Goal: Transaction & Acquisition: Purchase product/service

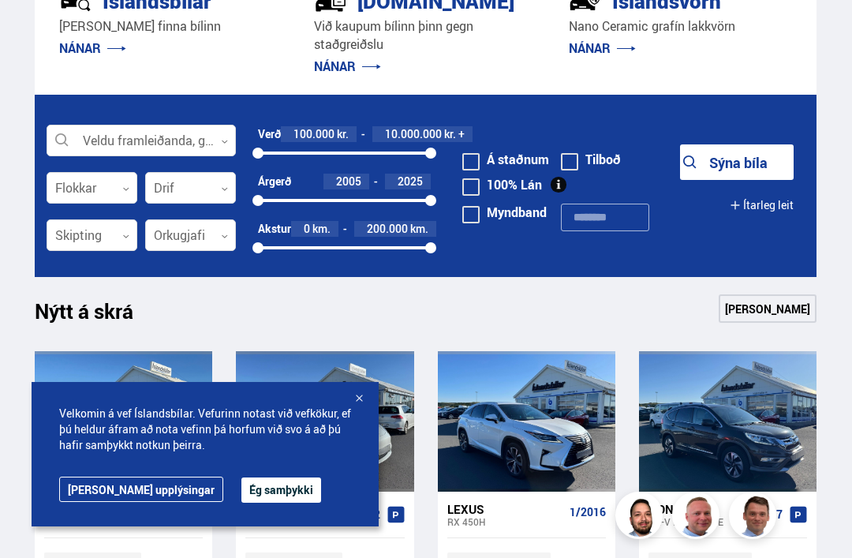
scroll to position [361, 0]
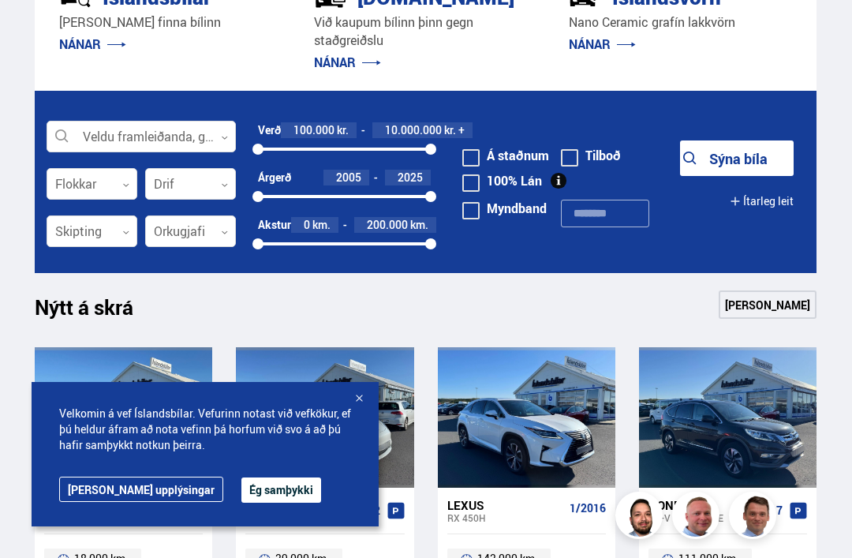
click at [223, 129] on div at bounding box center [141, 137] width 189 height 32
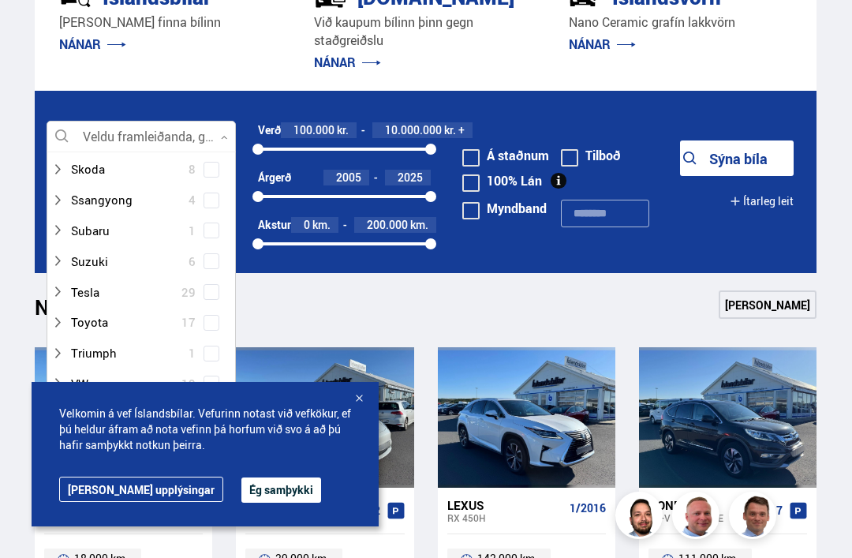
scroll to position [1104, 0]
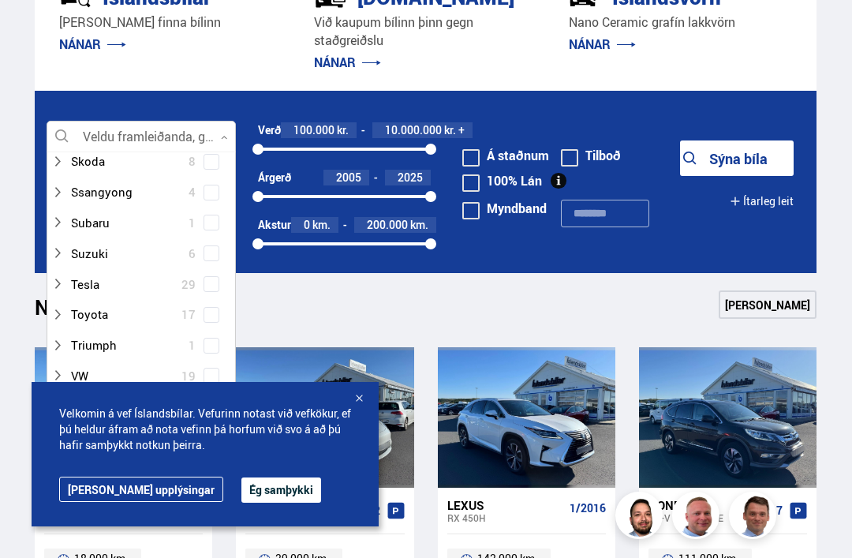
click at [133, 303] on div at bounding box center [125, 314] width 148 height 23
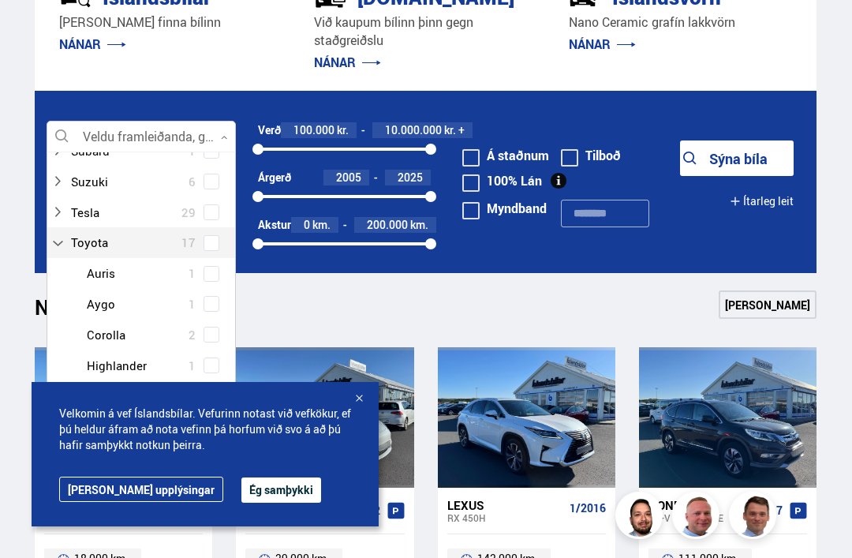
scroll to position [1180, 0]
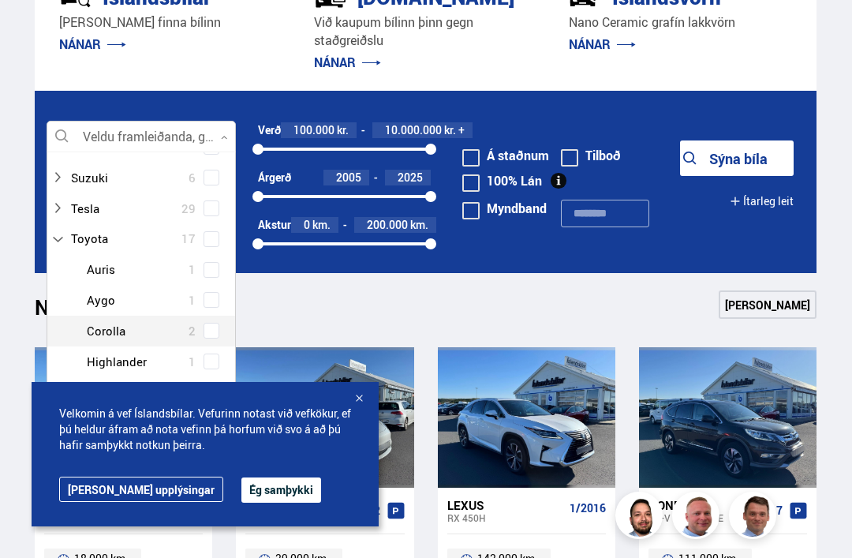
click at [216, 298] on div "Toyota Auris 1 Toyota Aygo 1 Toyota Corolla 2 Toyota Highlander 1 Toyota Hilux …" at bounding box center [141, 391] width 188 height 275
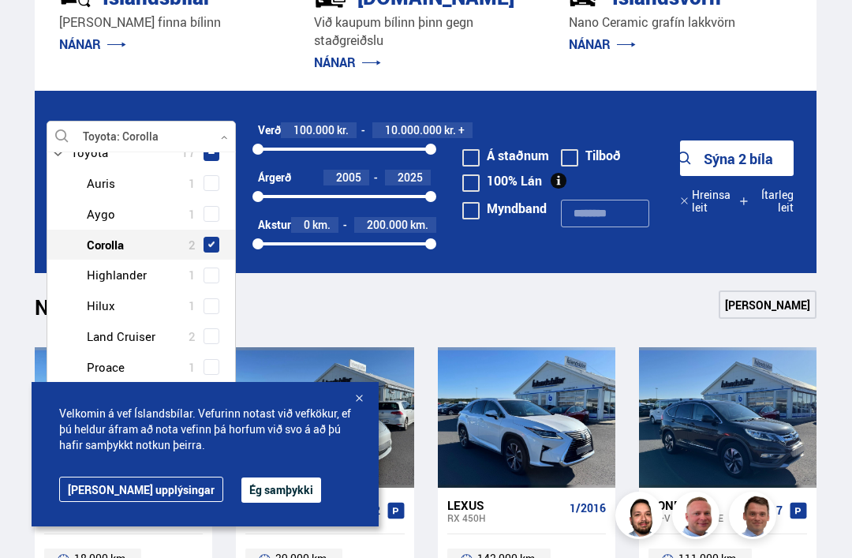
scroll to position [1301, 0]
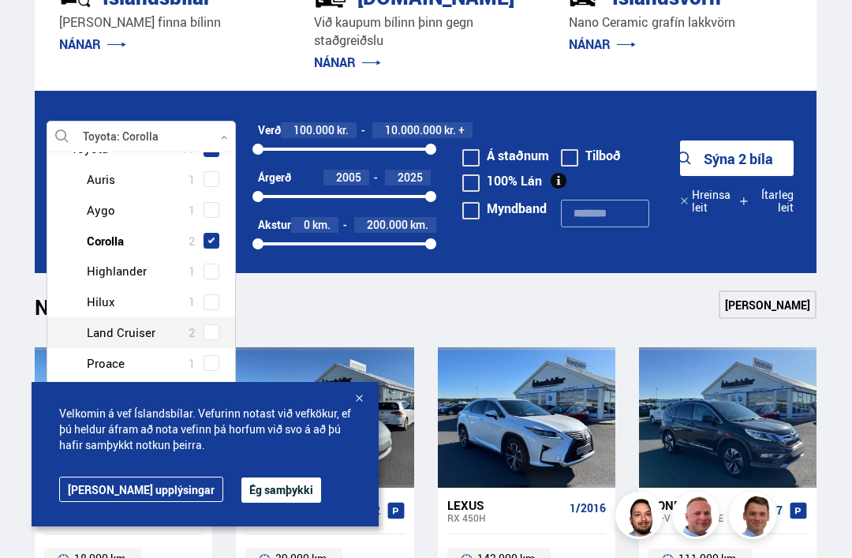
click at [213, 329] on span at bounding box center [211, 332] width 6 height 6
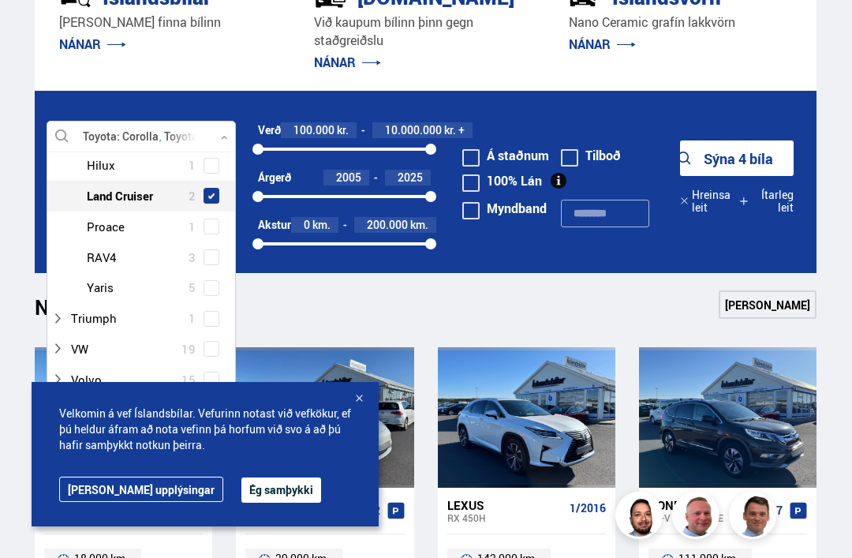
scroll to position [1434, 0]
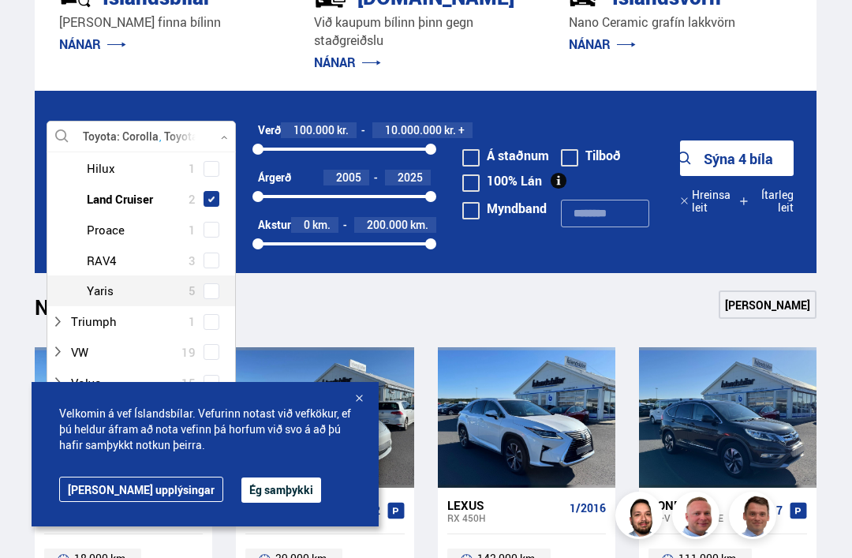
click at [212, 288] on span at bounding box center [211, 291] width 6 height 6
click at [757, 161] on button "Sýna 9 bíla" at bounding box center [737, 158] width 114 height 36
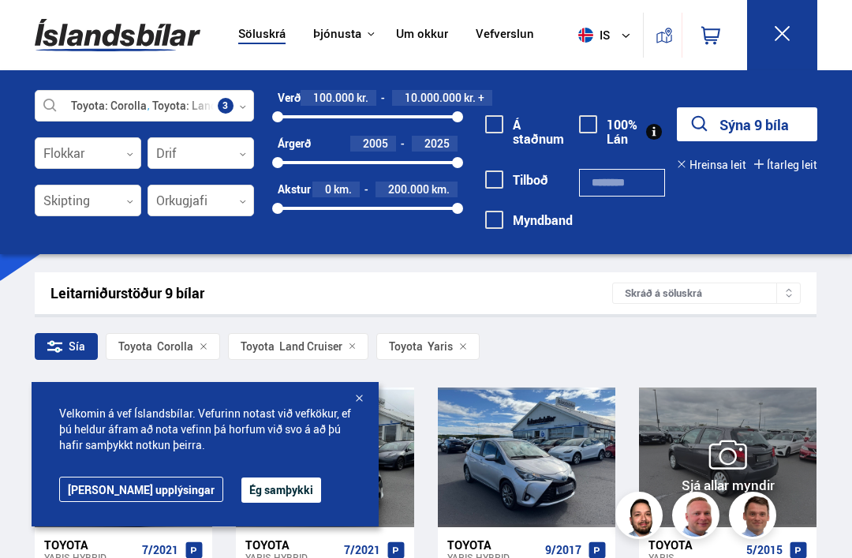
click at [816, 417] on div at bounding box center [800, 457] width 36 height 140
click at [248, 485] on button "Ég samþykki" at bounding box center [281, 489] width 80 height 25
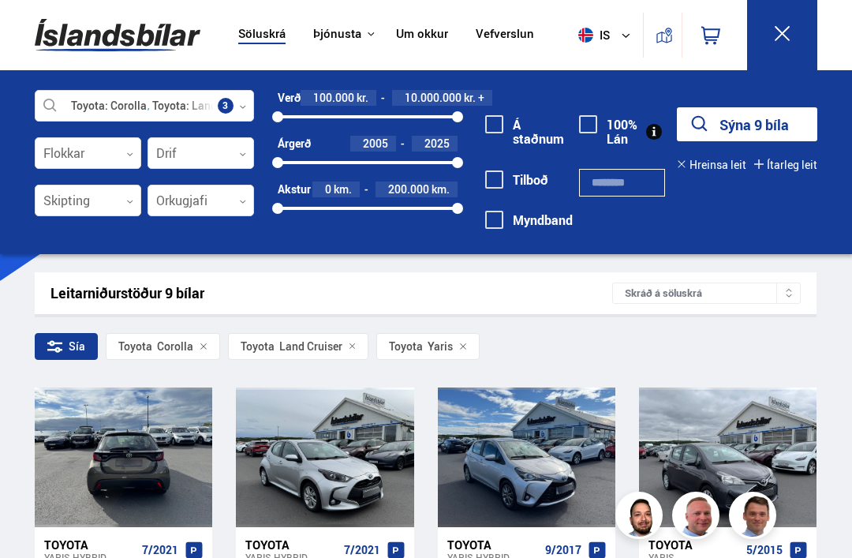
click at [172, 511] on div at bounding box center [159, 457] width 36 height 140
